Goal: Navigation & Orientation: Find specific page/section

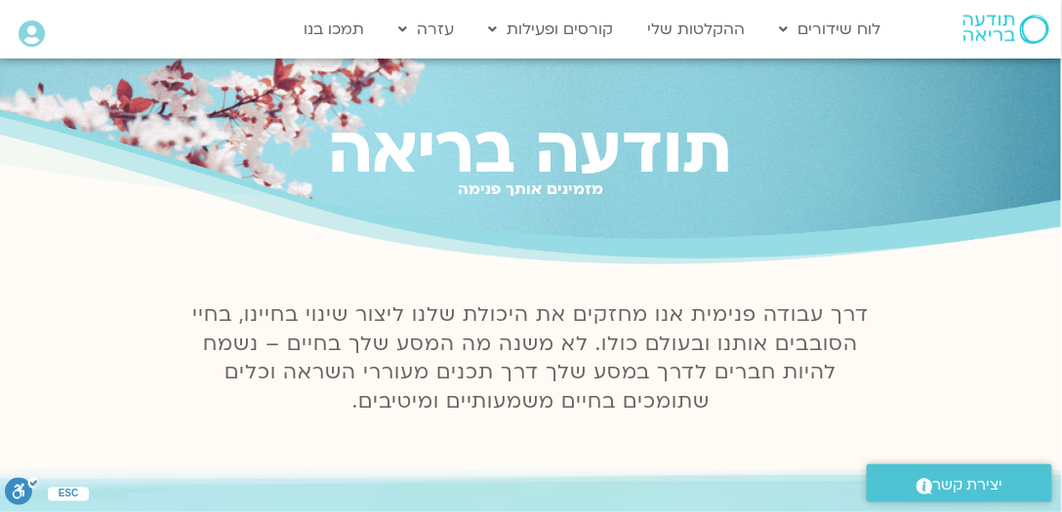
click at [35, 30] on icon at bounding box center [32, 33] width 26 height 27
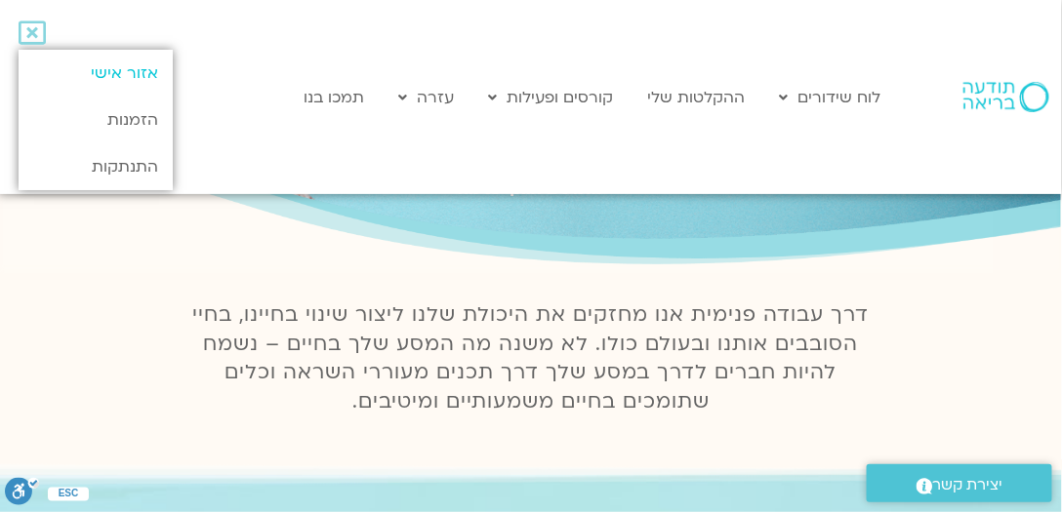
click at [148, 73] on link "אזור אישי" at bounding box center [96, 73] width 154 height 47
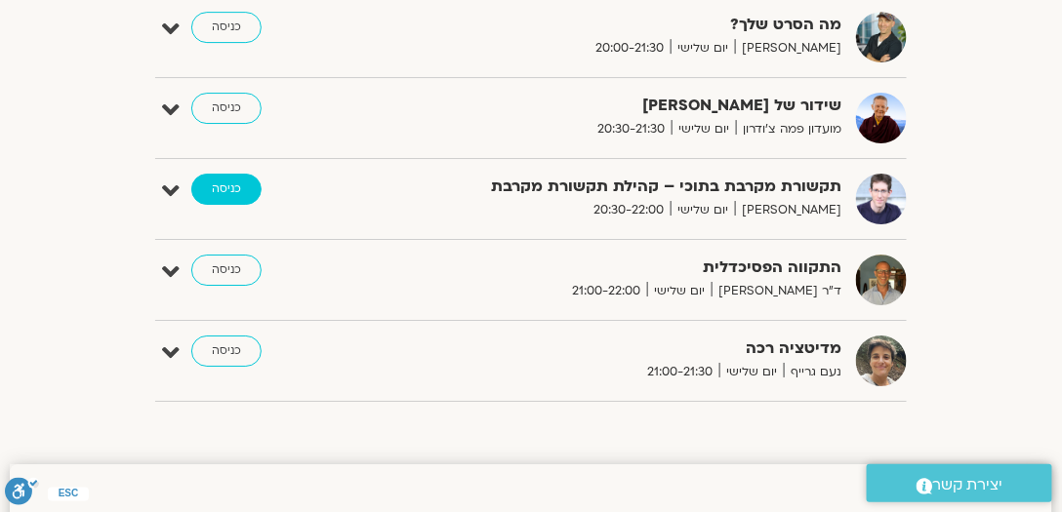
click at [216, 178] on link "כניסה" at bounding box center [226, 189] width 70 height 31
